Goal: Task Accomplishment & Management: Manage account settings

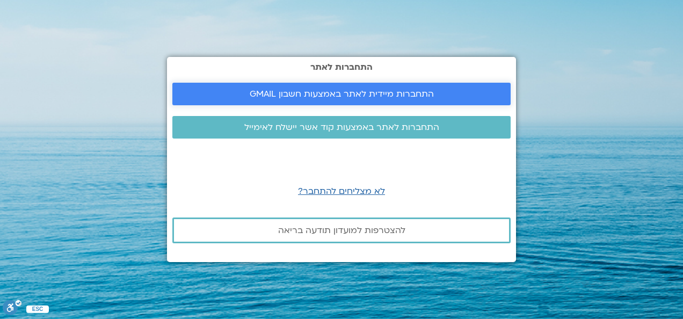
click at [334, 92] on span "התחברות מיידית לאתר באמצעות חשבון GMAIL" at bounding box center [342, 94] width 184 height 10
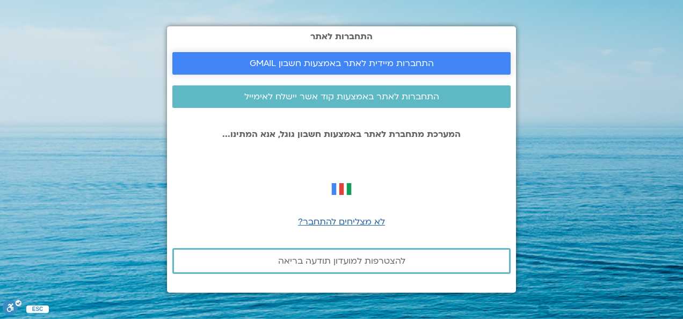
click at [334, 57] on link "התחברות מיידית לאתר באמצעות חשבון GMAIL" at bounding box center [341, 63] width 338 height 23
click at [350, 61] on span "התחברות מיידית לאתר באמצעות חשבון GMAIL" at bounding box center [342, 64] width 184 height 10
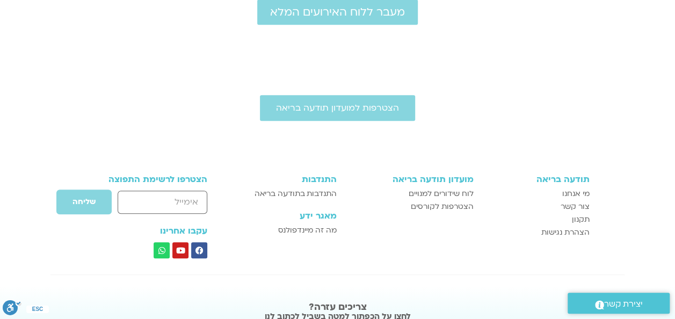
scroll to position [369, 0]
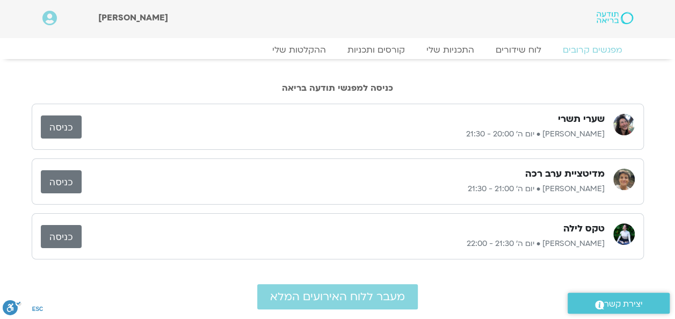
click at [66, 120] on link "כניסה" at bounding box center [61, 127] width 41 height 23
click at [54, 123] on link "כניסה" at bounding box center [61, 127] width 41 height 23
